Goal: Find specific page/section: Find specific page/section

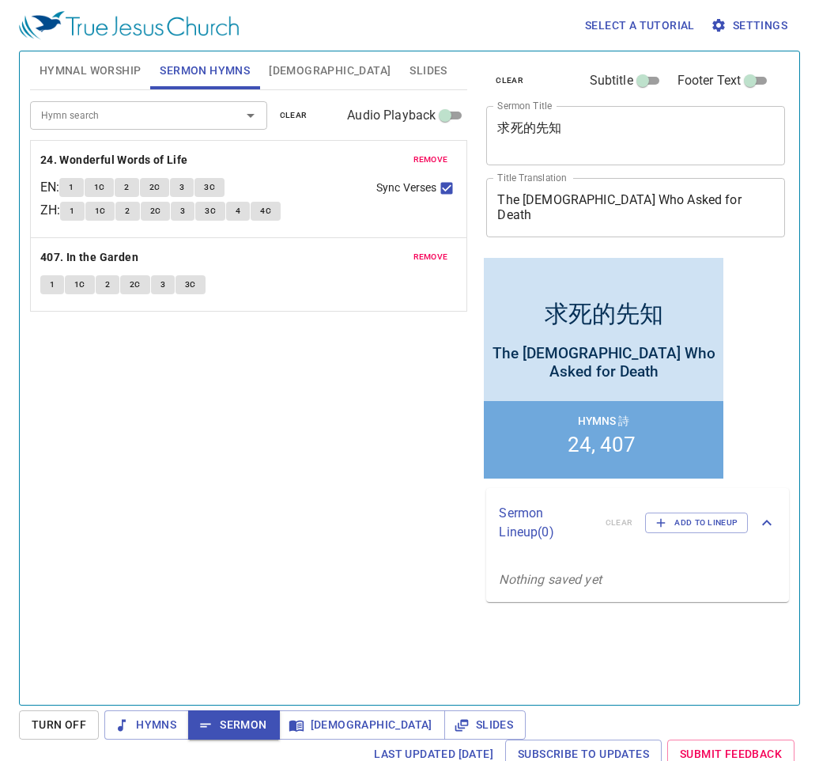
scroll to position [7, 0]
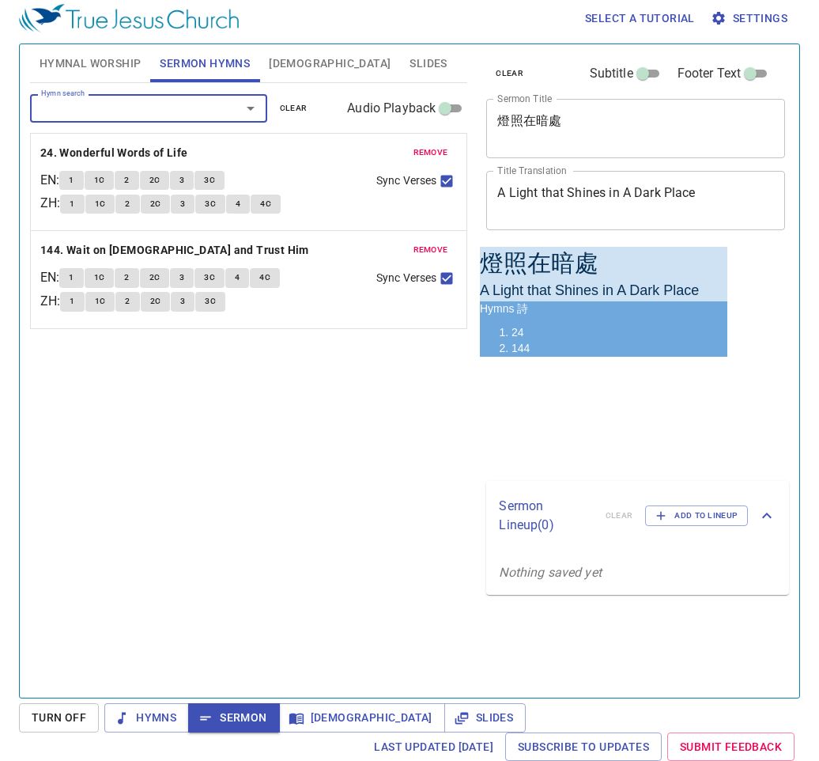
scroll to position [7, 0]
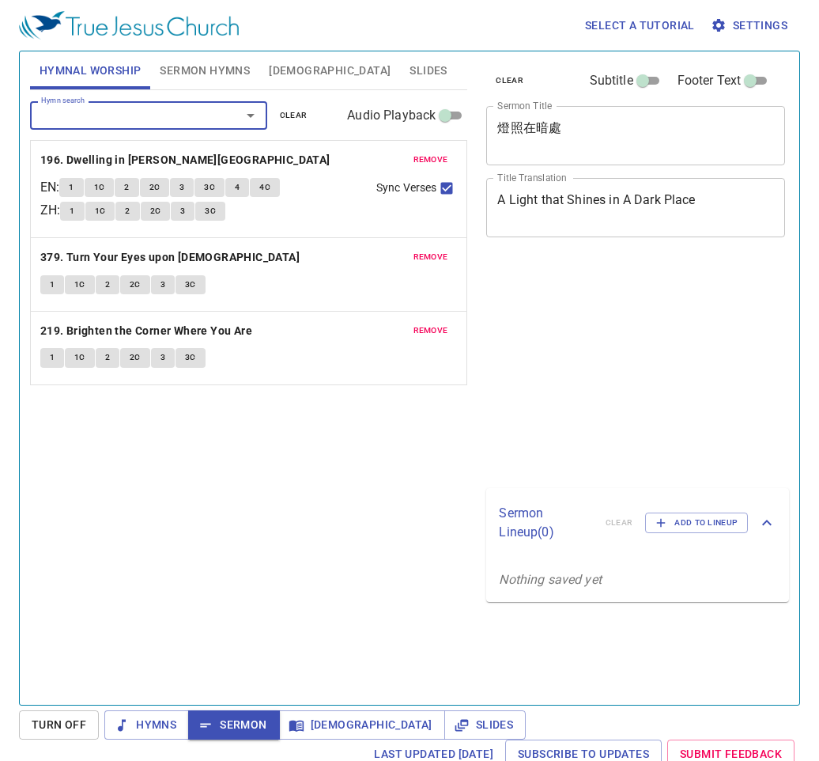
scroll to position [7, 0]
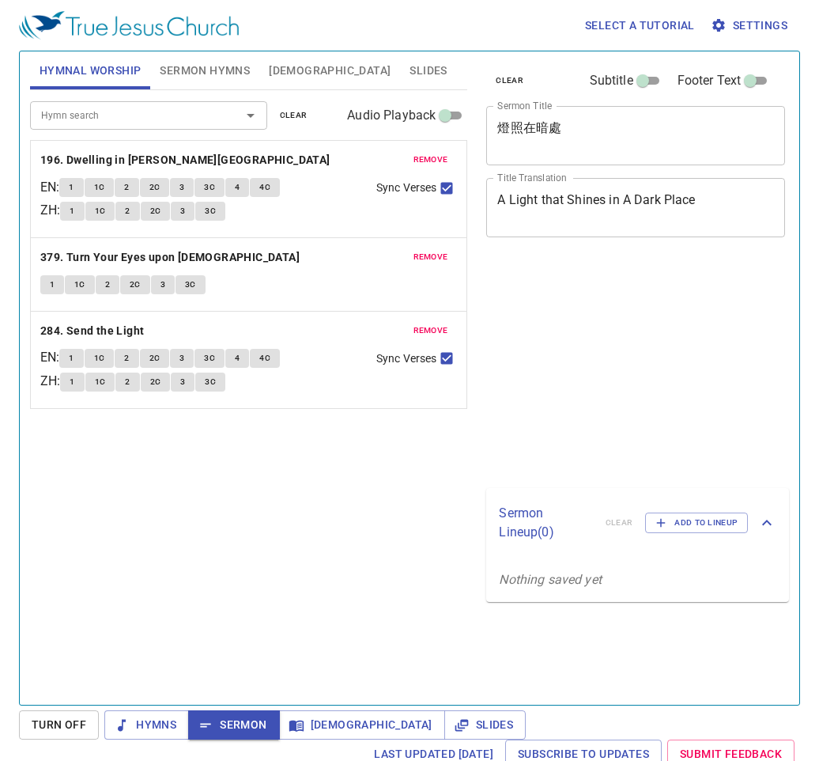
scroll to position [7, 0]
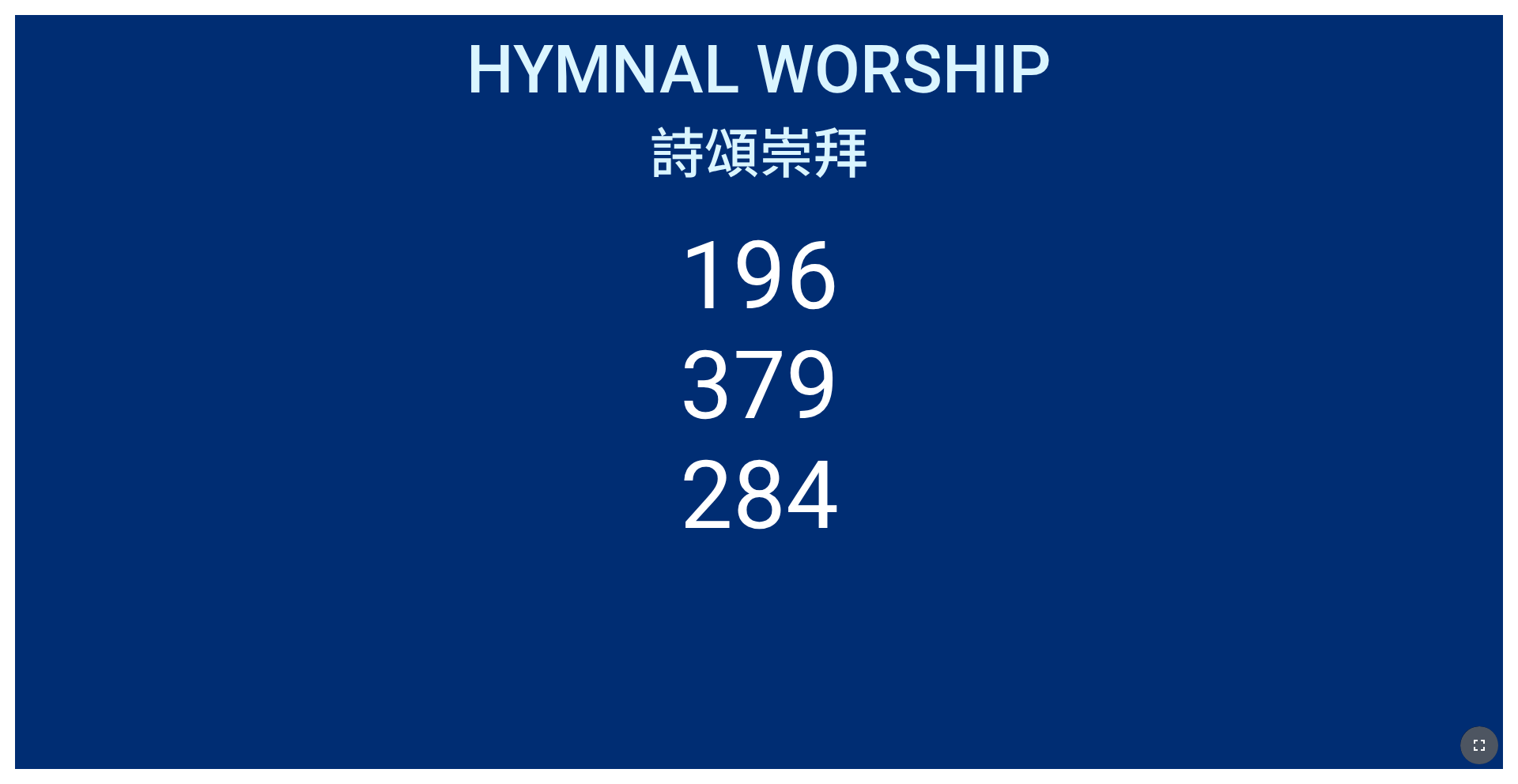
click at [1478, 746] on icon "button" at bounding box center [1479, 745] width 19 height 19
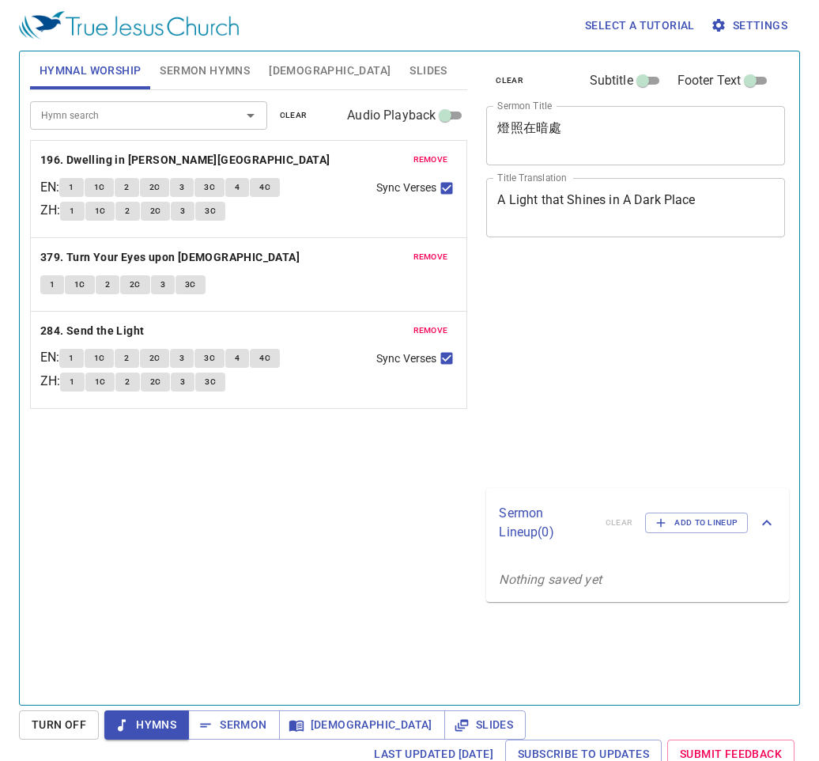
scroll to position [7, 0]
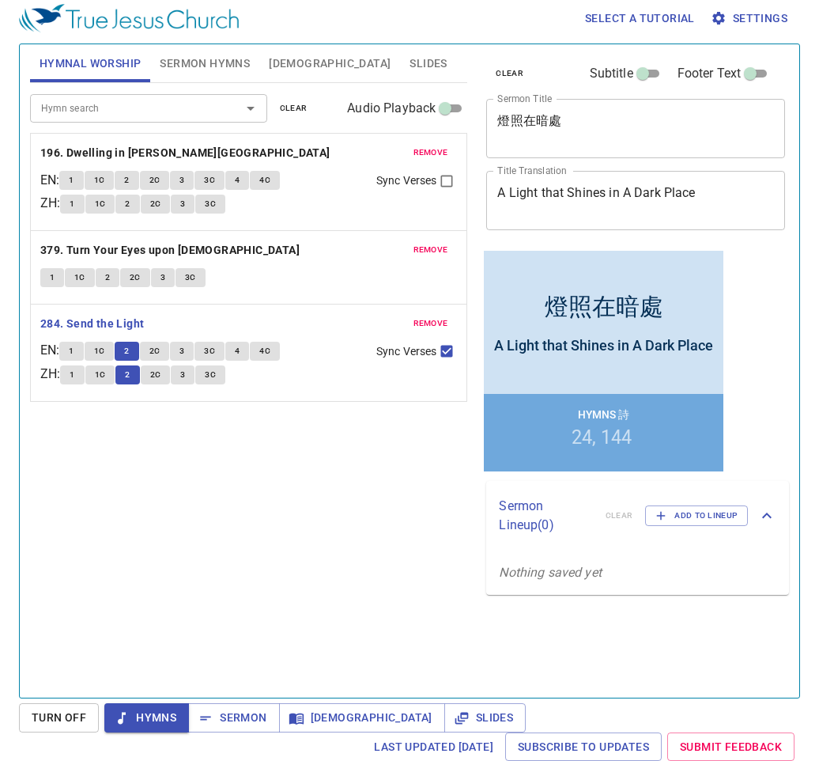
scroll to position [7, 0]
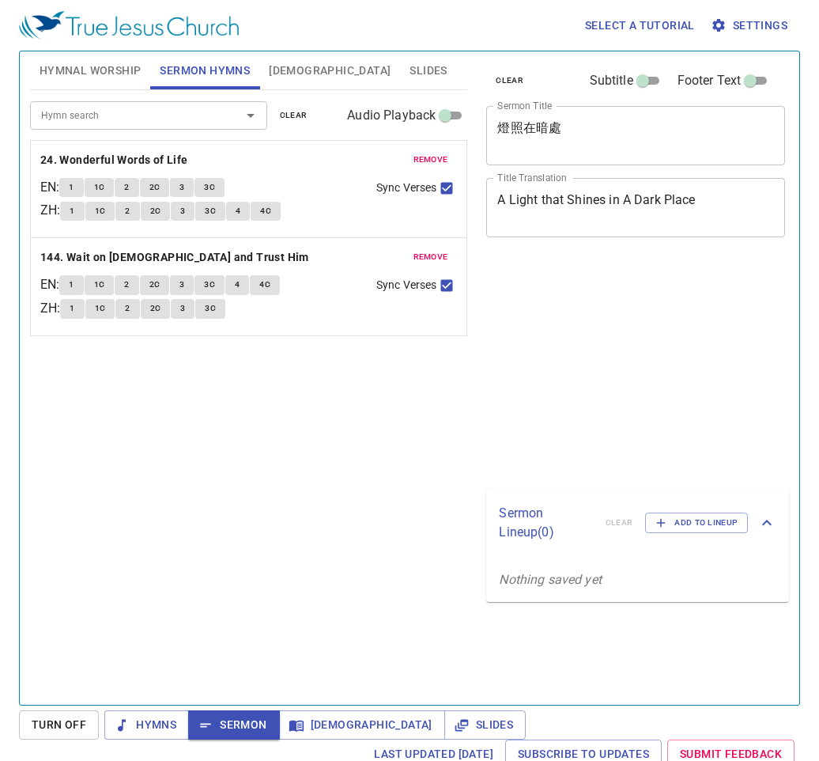
scroll to position [7, 0]
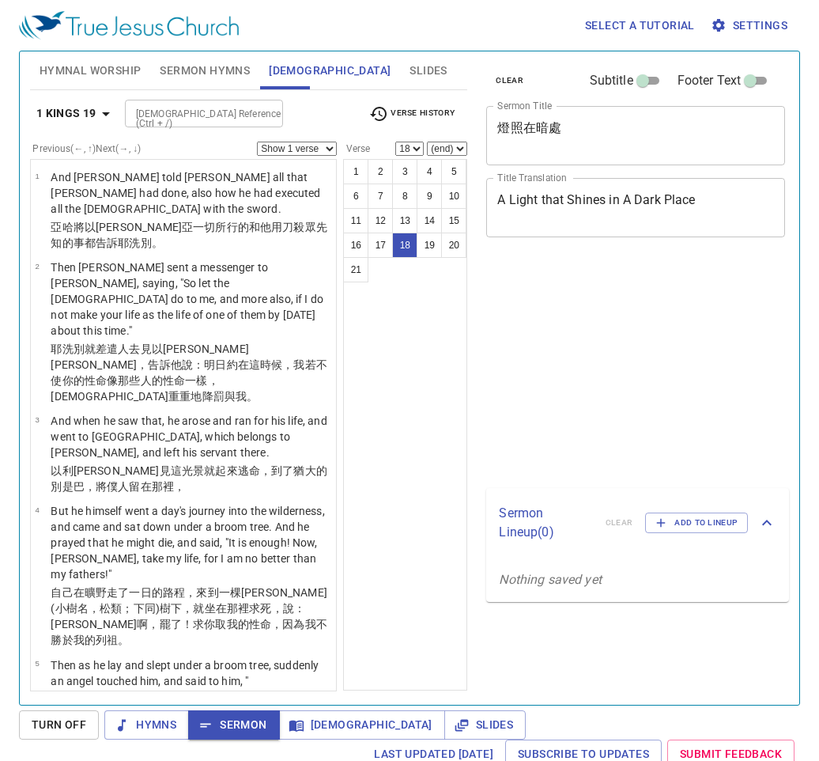
select select "18"
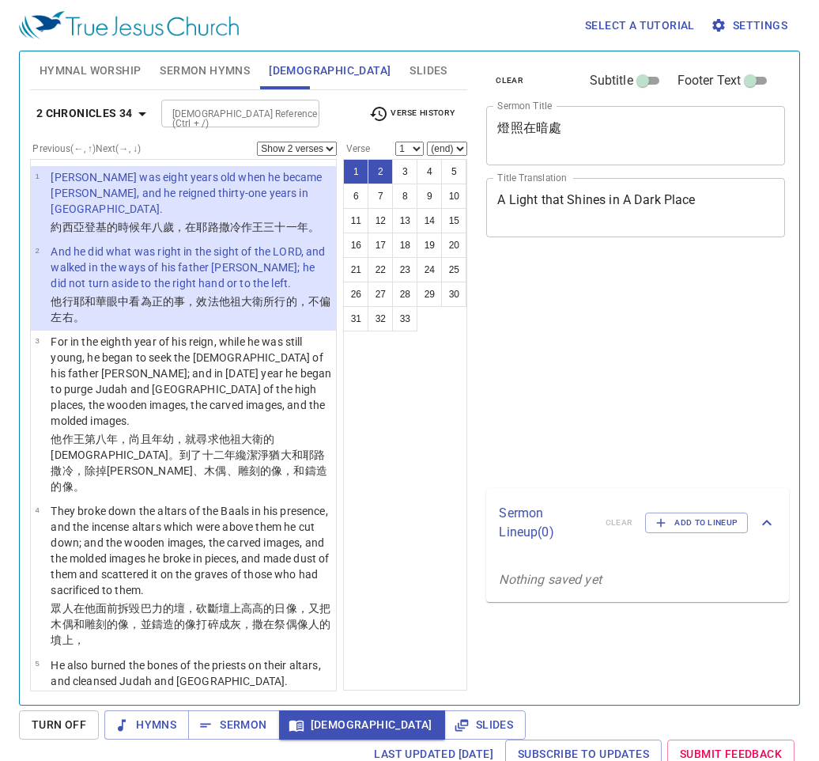
select select "2"
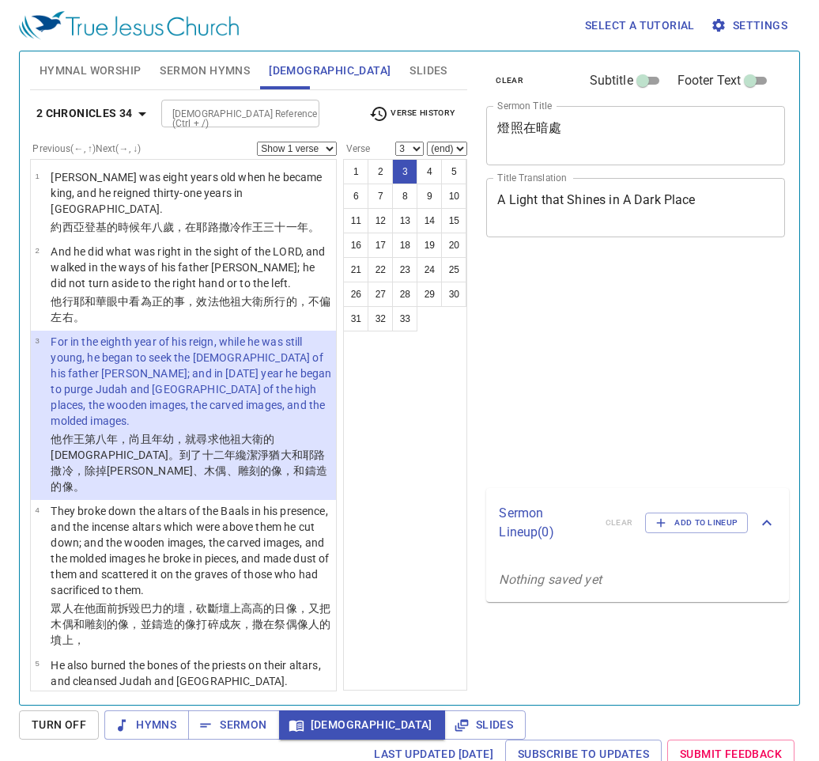
select select "3"
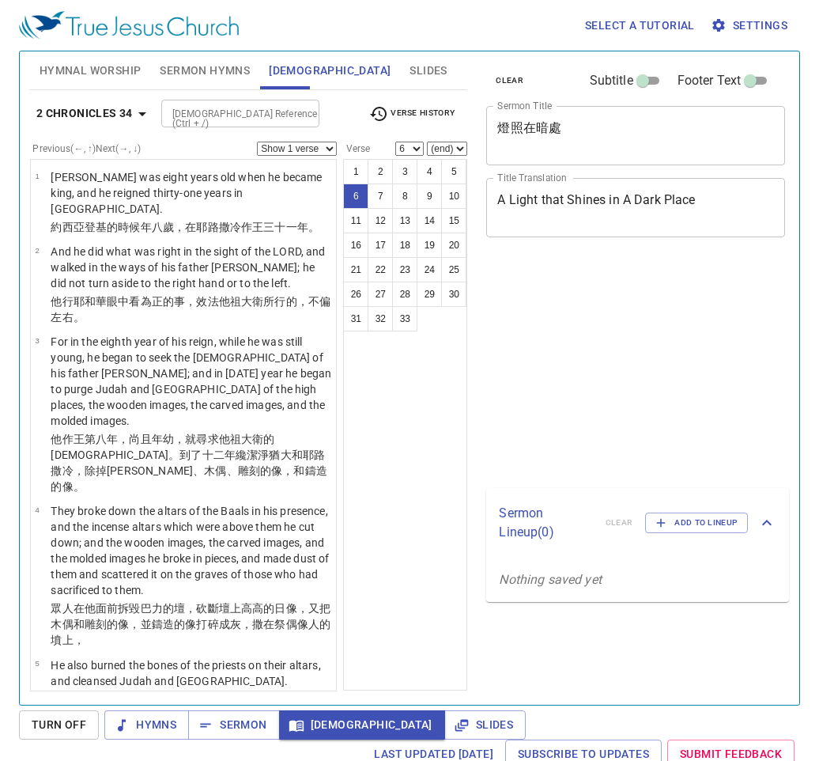
select select "6"
select select "10"
select select "17"
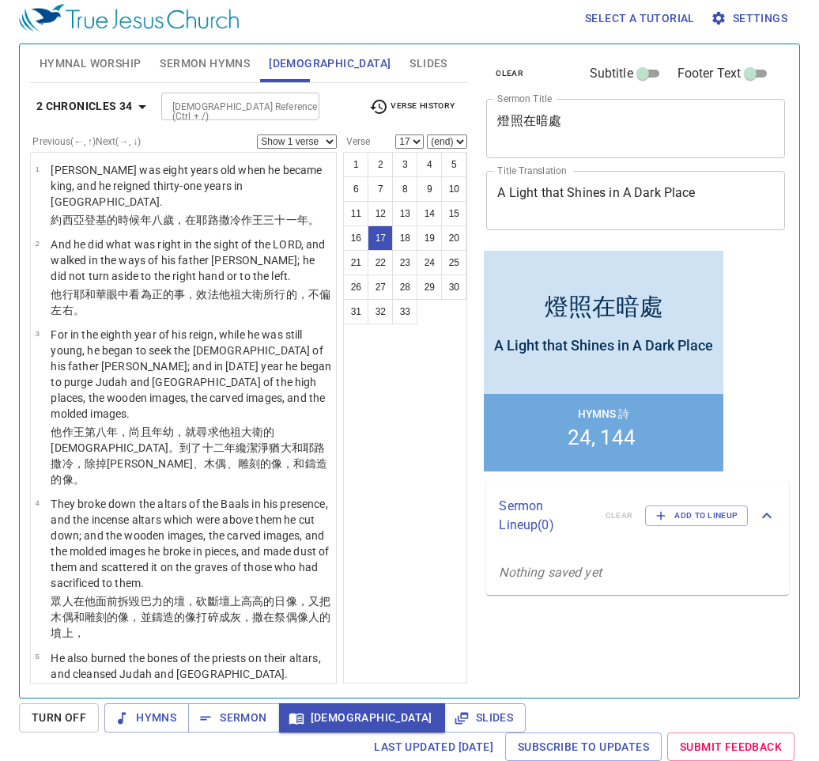
scroll to position [1469, 0]
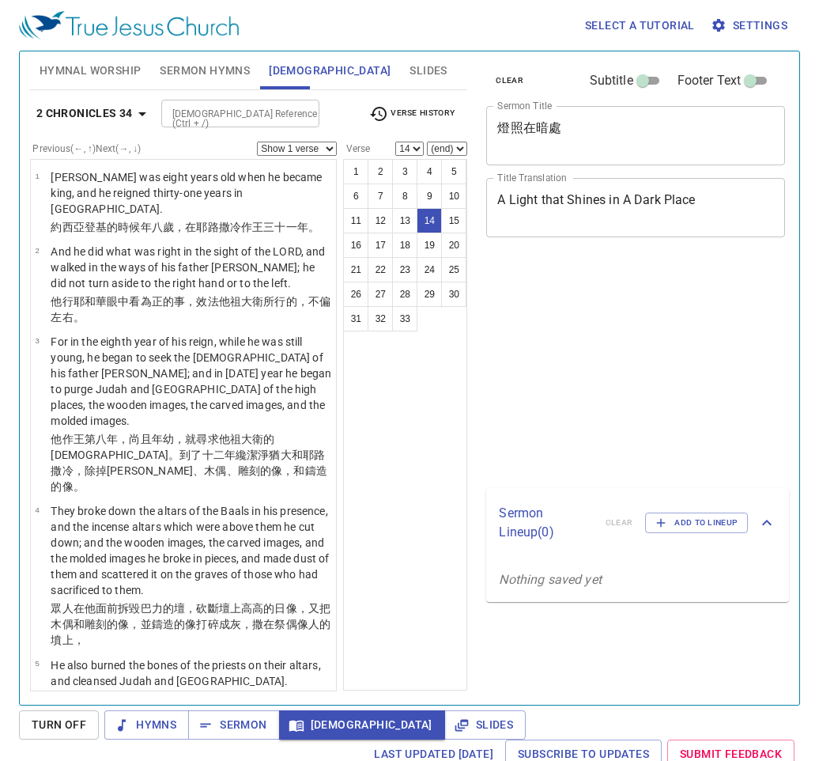
select select "14"
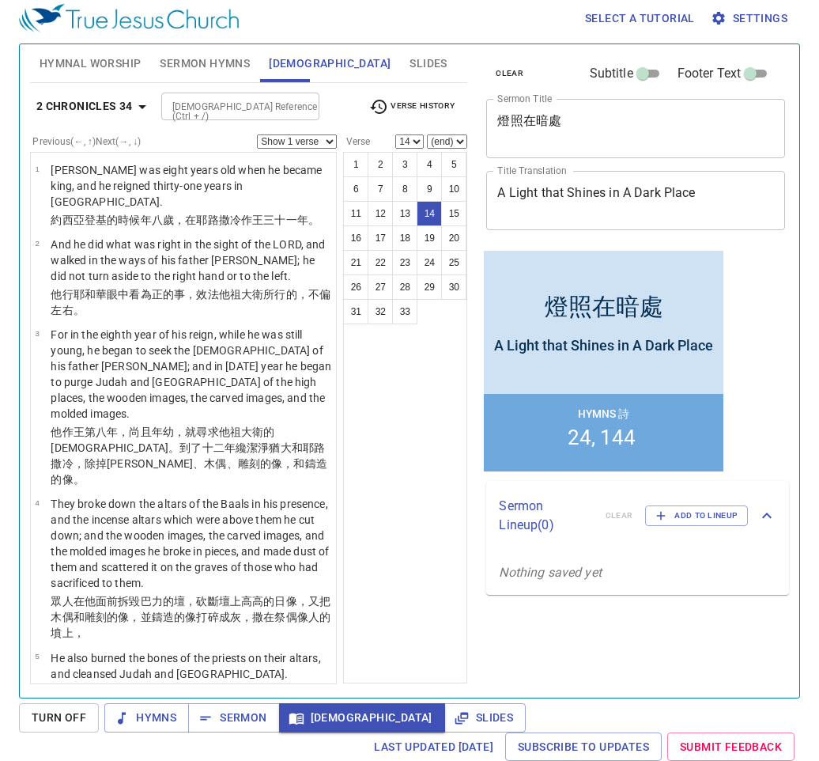
scroll to position [1219, 0]
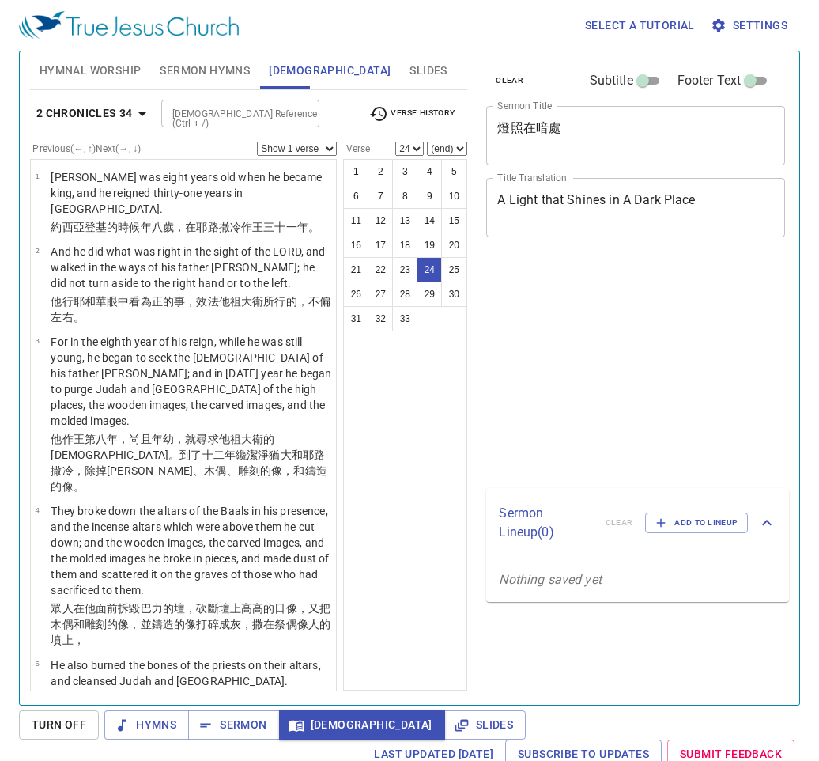
scroll to position [7, 0]
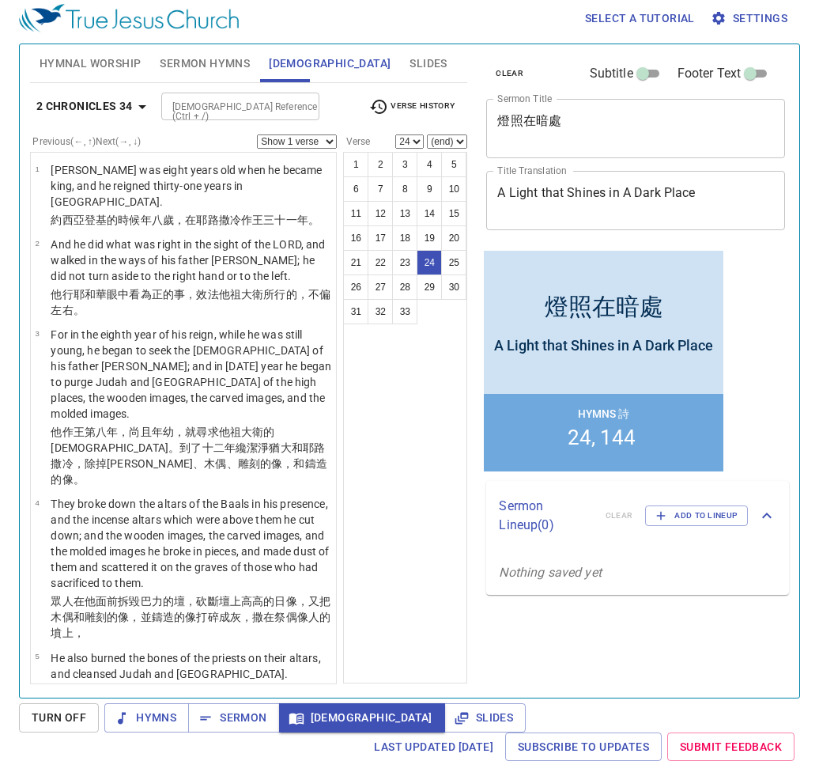
select select "25"
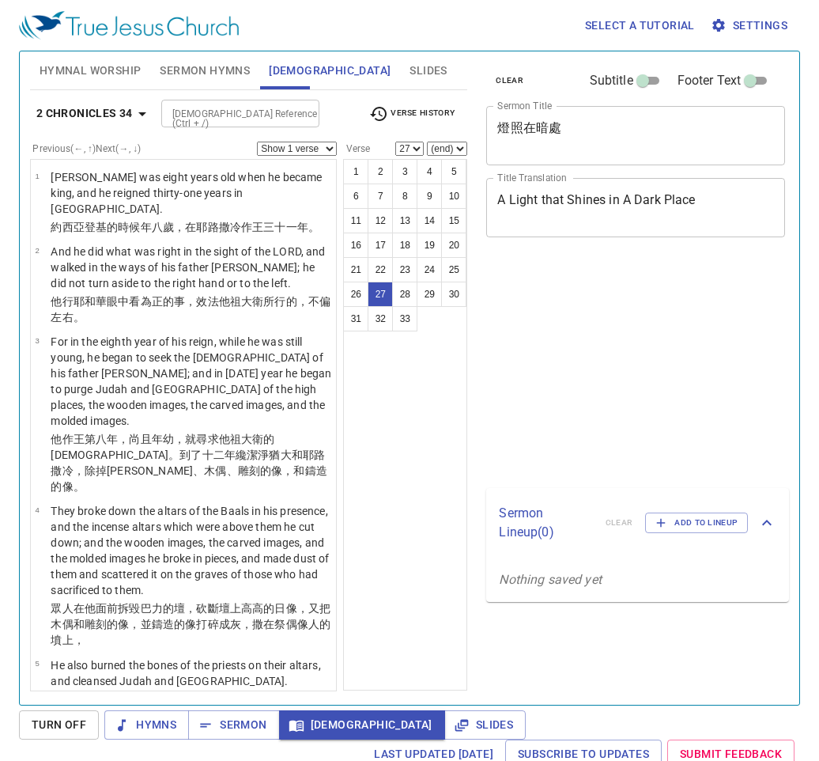
select select "27"
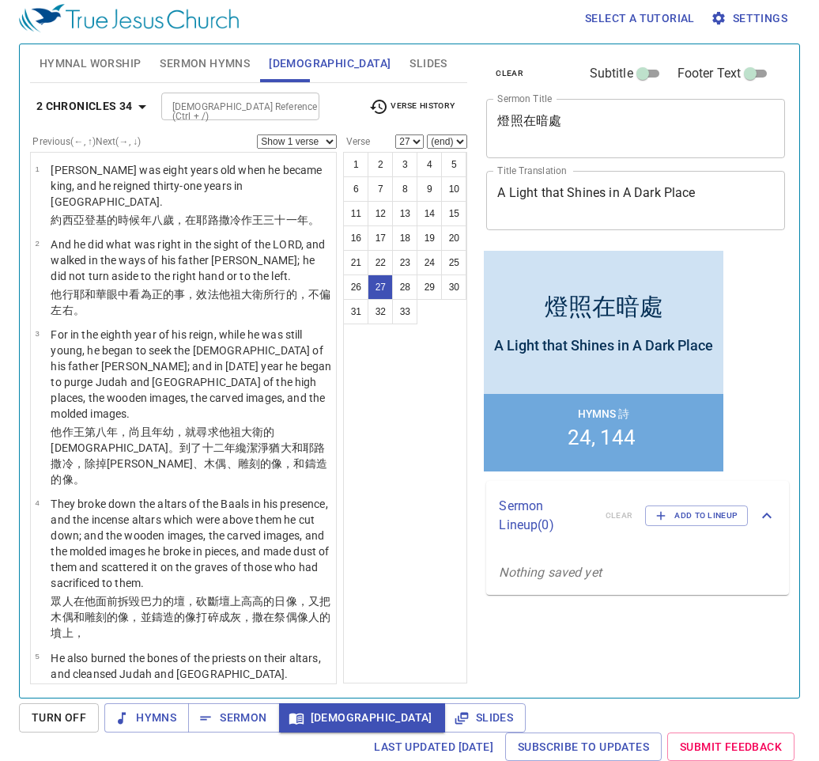
scroll to position [2636, 0]
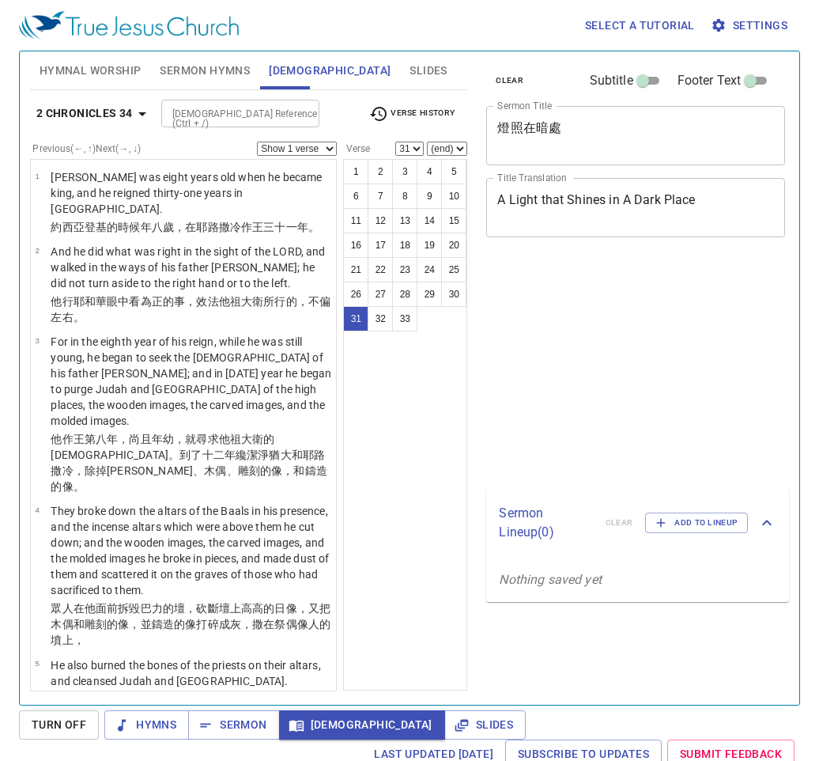
select select "31"
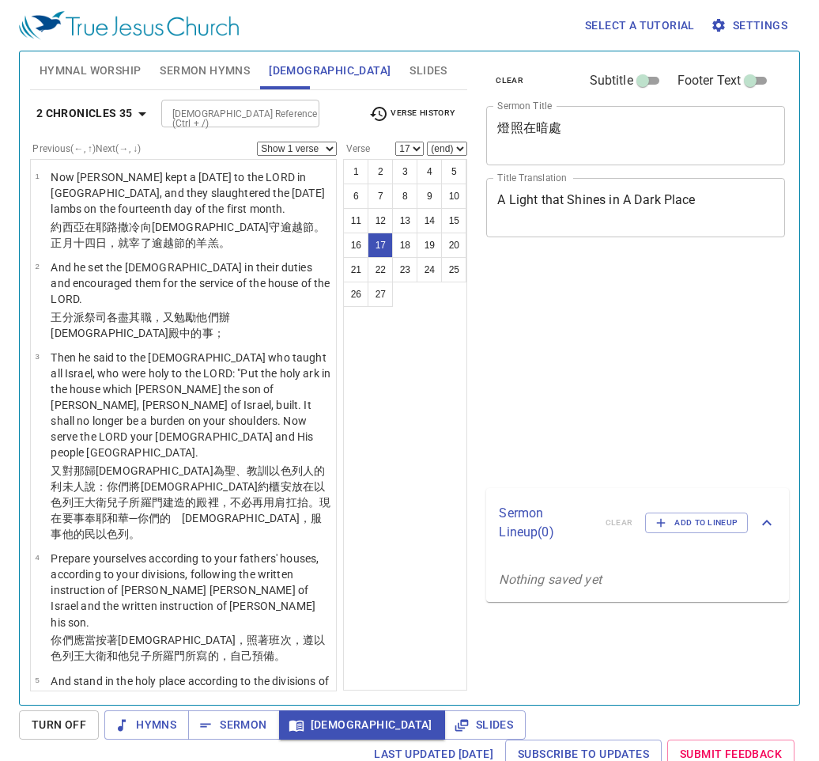
select select "17"
